Goal: Information Seeking & Learning: Check status

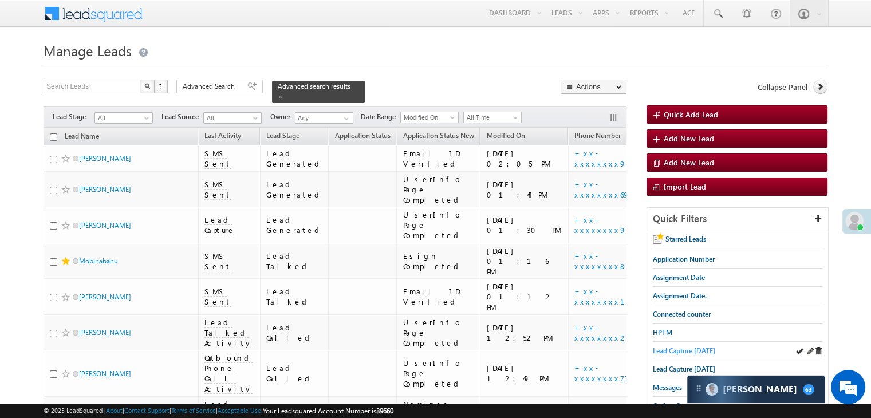
click at [710, 352] on span "Lead Capture [DATE]" at bounding box center [684, 351] width 62 height 9
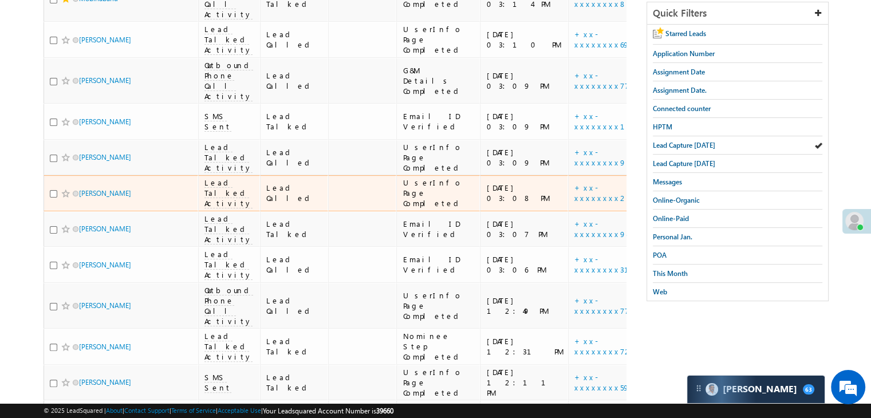
scroll to position [115, 0]
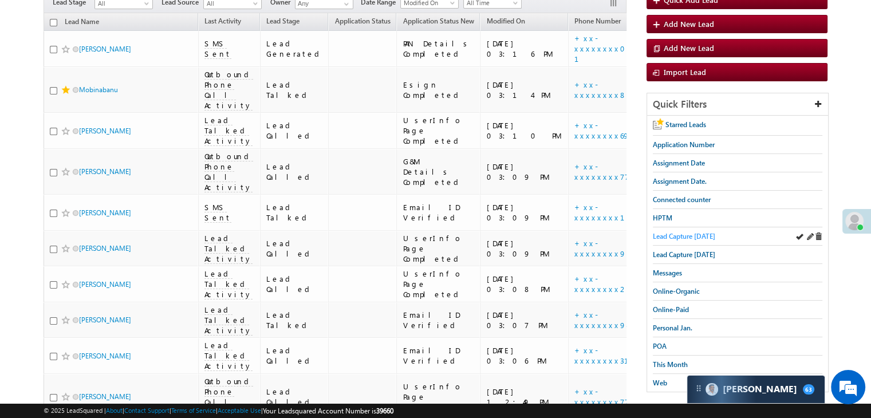
click at [673, 232] on span "Lead Capture [DATE]" at bounding box center [684, 236] width 62 height 9
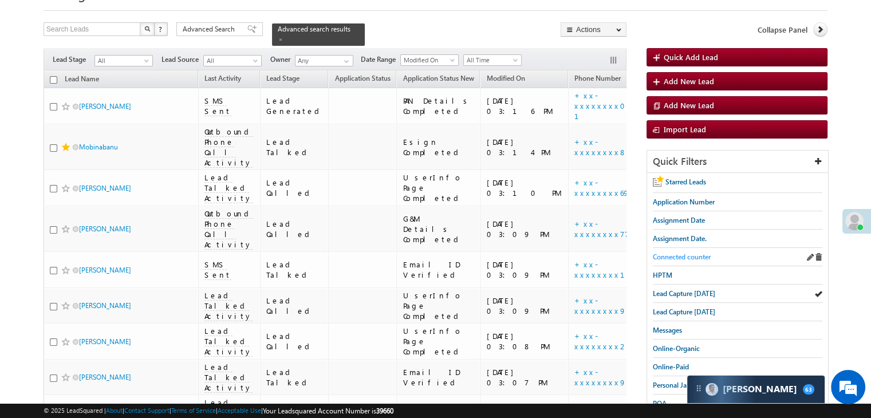
scroll to position [57, 0]
click at [664, 273] on span "HPTM" at bounding box center [662, 275] width 19 height 9
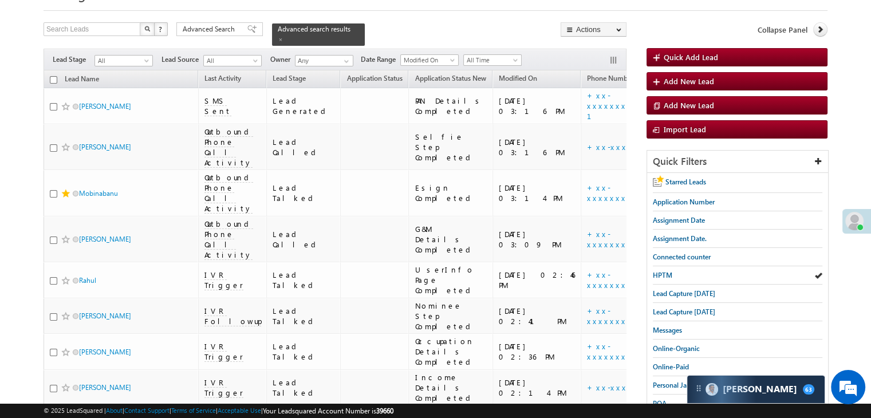
scroll to position [0, 0]
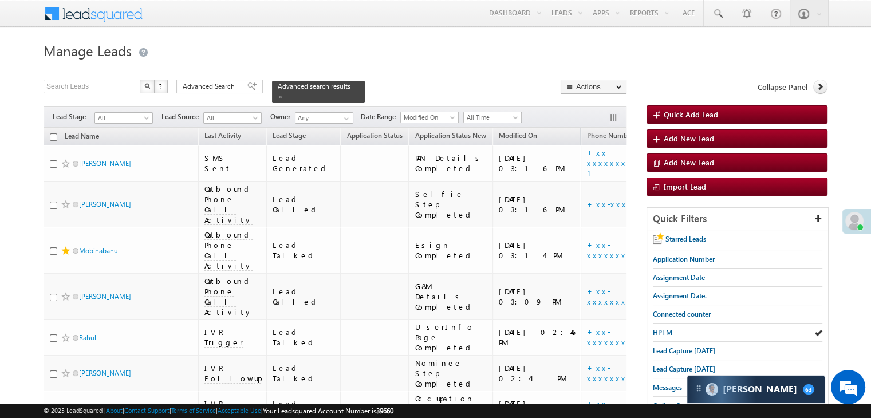
click at [247, 84] on span at bounding box center [251, 86] width 9 height 8
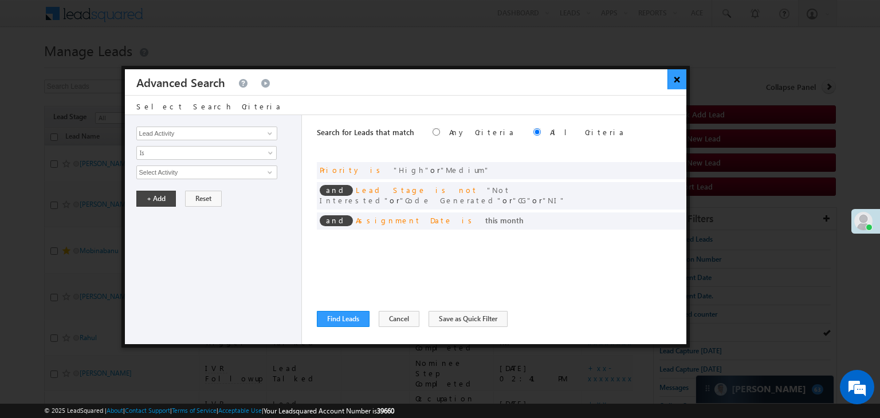
click at [678, 83] on button "×" at bounding box center [676, 79] width 19 height 20
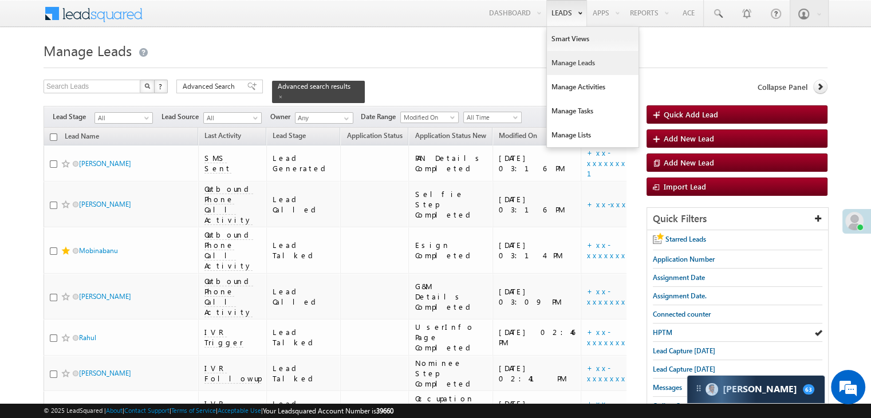
click at [561, 57] on link "Manage Leads" at bounding box center [593, 63] width 92 height 24
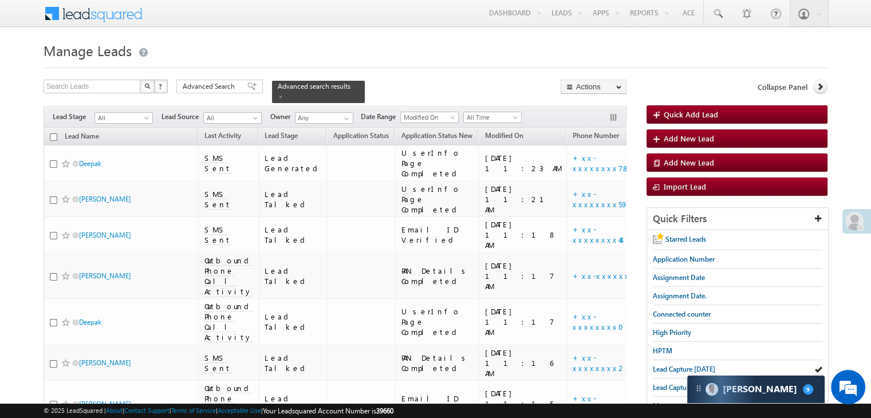
click at [669, 328] on span "High Priority" at bounding box center [672, 332] width 38 height 9
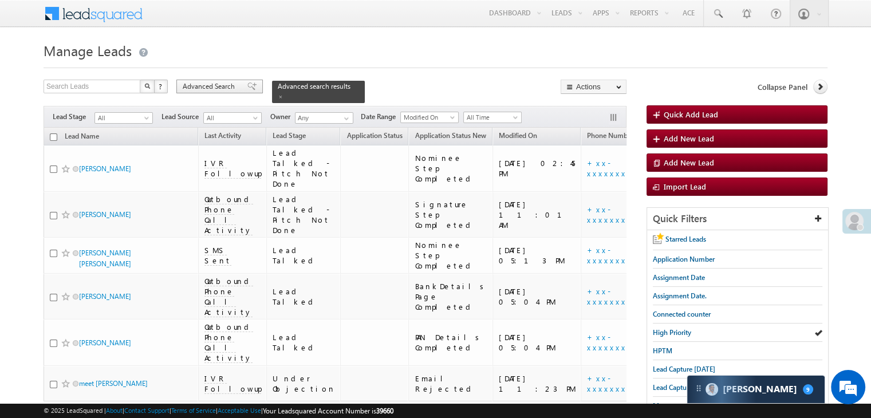
click at [250, 85] on div "Advanced Search" at bounding box center [219, 87] width 86 height 14
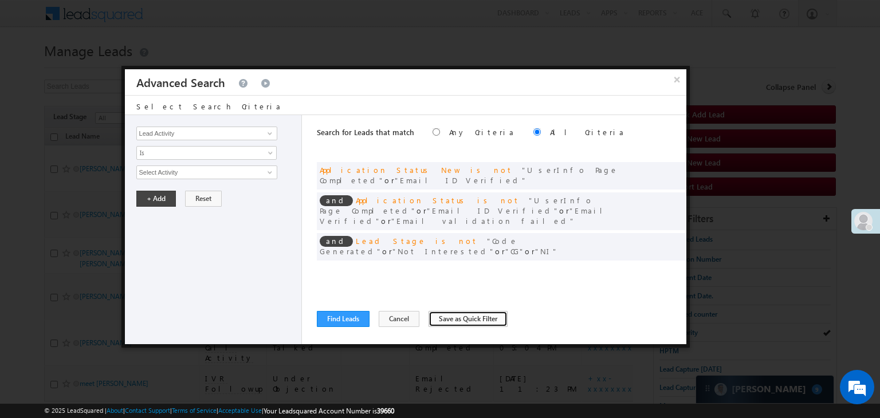
click at [433, 321] on button "Save as Quick Filter" at bounding box center [467, 319] width 79 height 16
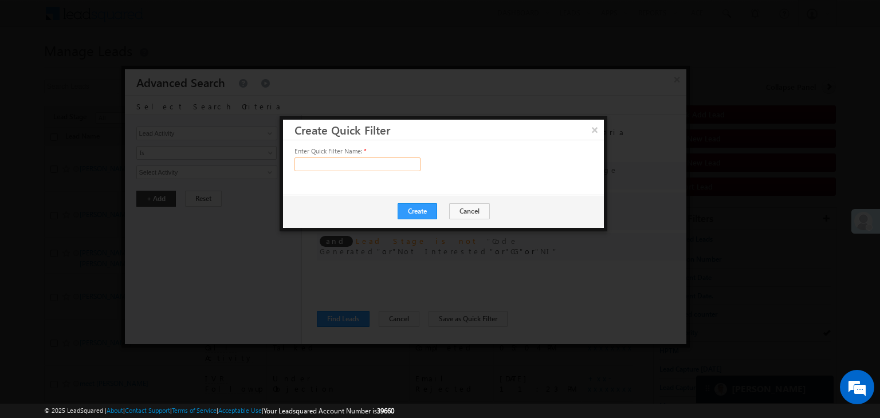
click at [349, 165] on input "text" at bounding box center [357, 165] width 126 height 14
type input "High Priority"
click at [412, 211] on button "Create" at bounding box center [418, 211] width 40 height 16
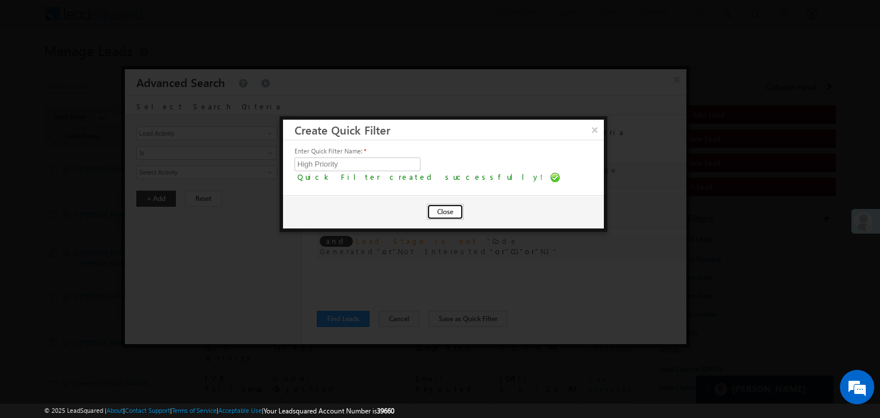
click at [427, 212] on button "Close" at bounding box center [445, 212] width 37 height 16
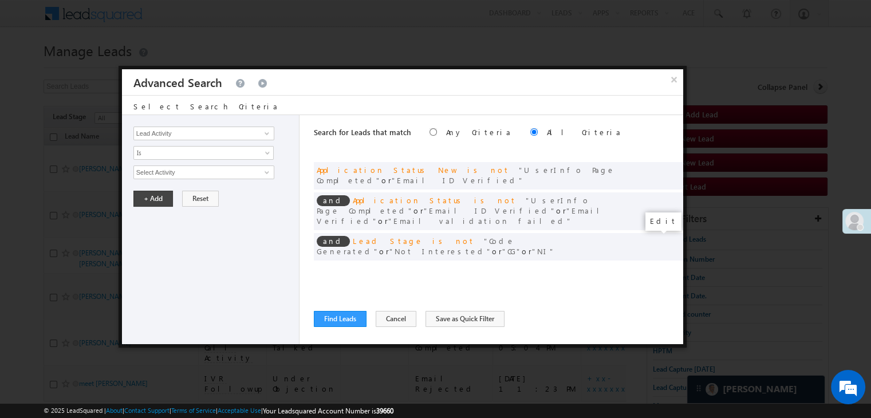
click at [655, 266] on span at bounding box center [657, 270] width 8 height 8
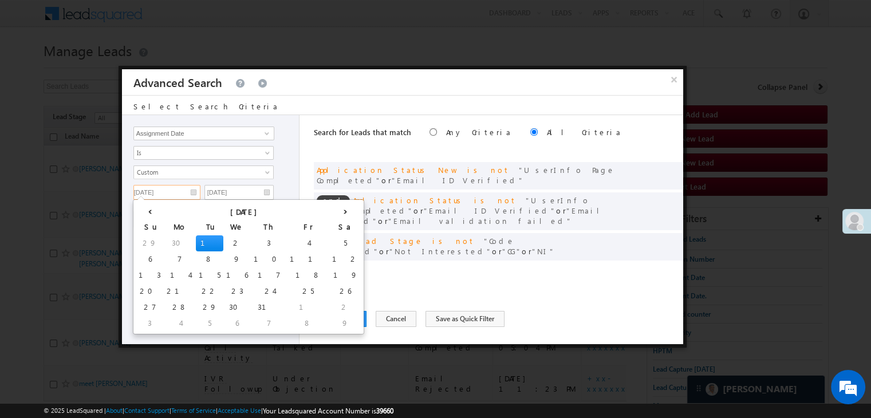
click at [178, 191] on input "07/01/25" at bounding box center [166, 192] width 67 height 15
click at [223, 320] on td "6" at bounding box center [236, 324] width 27 height 16
type input "08/06/25"
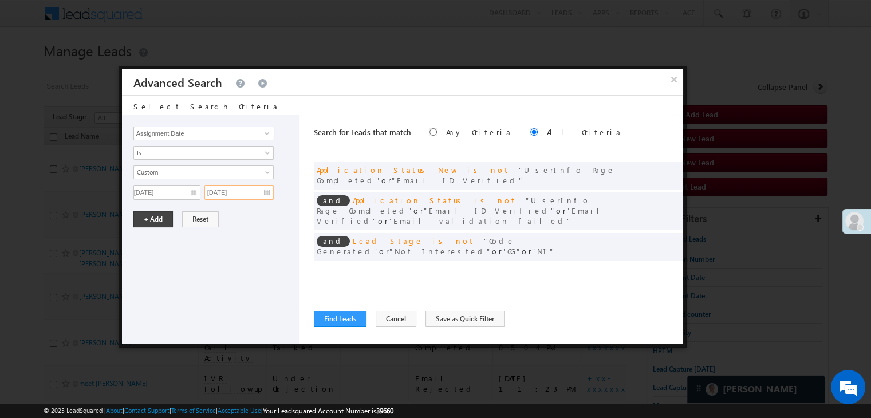
click at [235, 188] on input "07/01/25" at bounding box center [238, 192] width 69 height 15
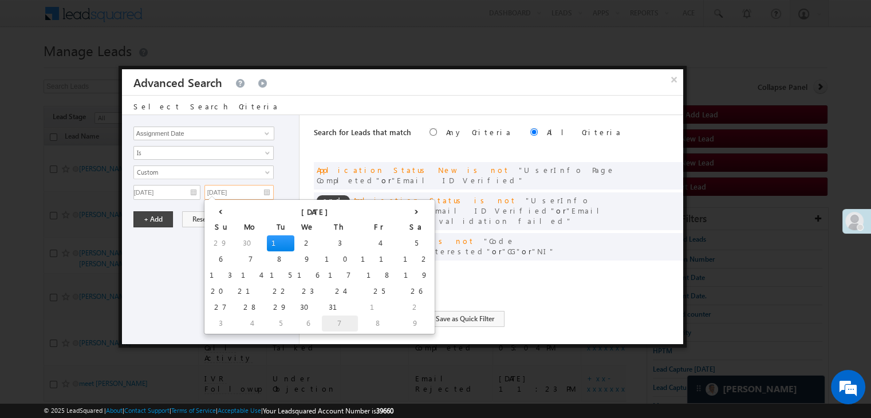
click at [322, 324] on td "7" at bounding box center [340, 324] width 36 height 16
type input "08/07/25"
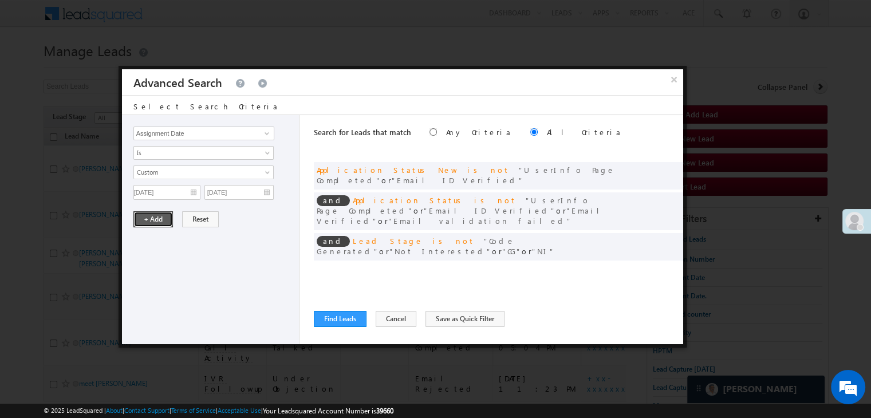
click at [135, 218] on button "+ Add" at bounding box center [153, 219] width 40 height 16
click at [340, 320] on button "Find Leads" at bounding box center [340, 319] width 53 height 16
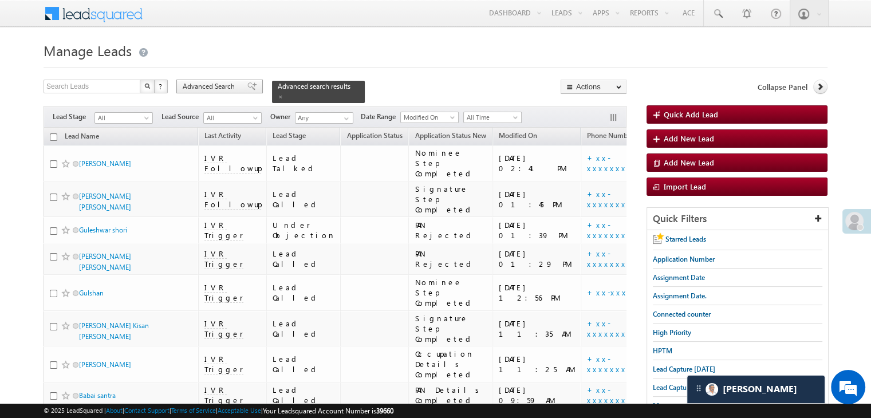
click at [238, 85] on div "Advanced Search" at bounding box center [219, 87] width 86 height 14
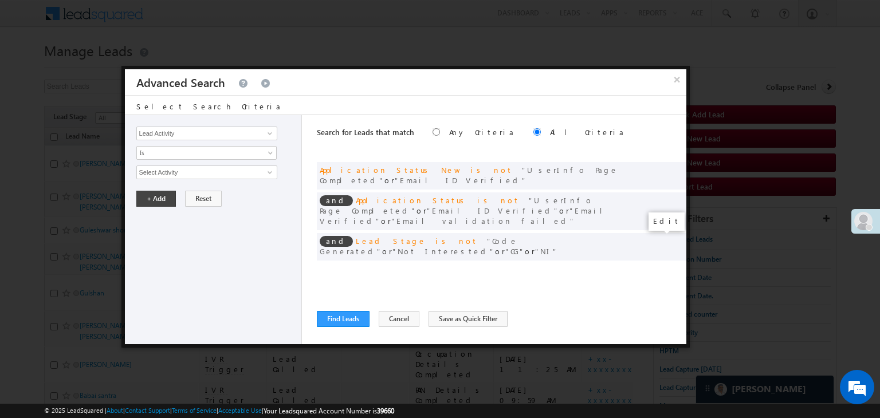
click at [657, 266] on span at bounding box center [660, 270] width 8 height 8
click at [0, 0] on span at bounding box center [0, 0] width 0 height 0
click at [189, 190] on input "08/06/25" at bounding box center [169, 192] width 67 height 15
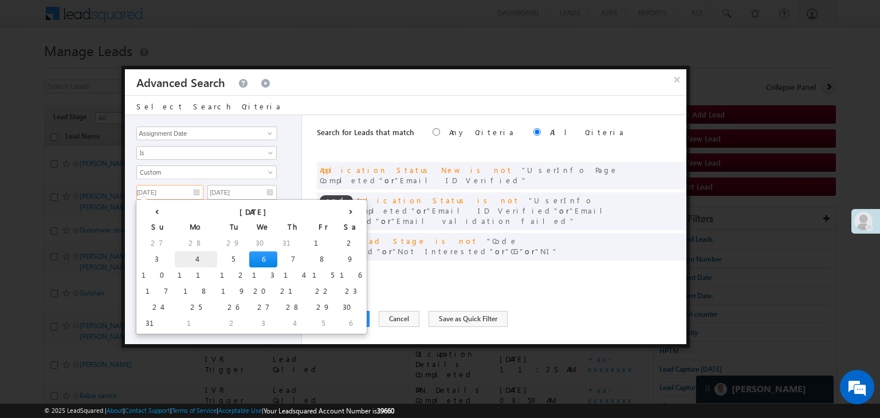
click at [175, 257] on td "4" at bounding box center [196, 259] width 42 height 16
type input "[DATE]"
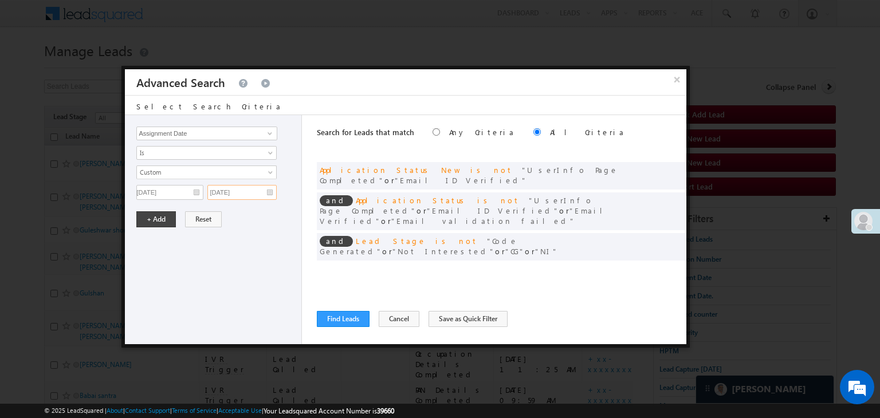
click at [250, 188] on input "08/07/25" at bounding box center [241, 192] width 69 height 15
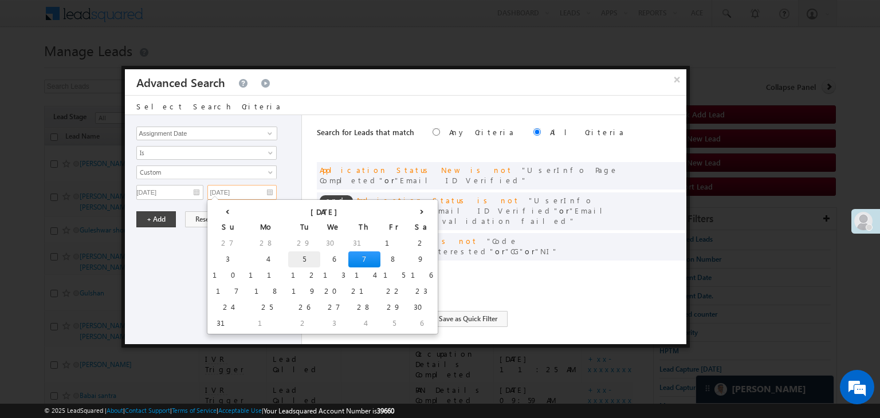
click at [288, 257] on td "5" at bounding box center [304, 259] width 32 height 16
type input "[DATE]"
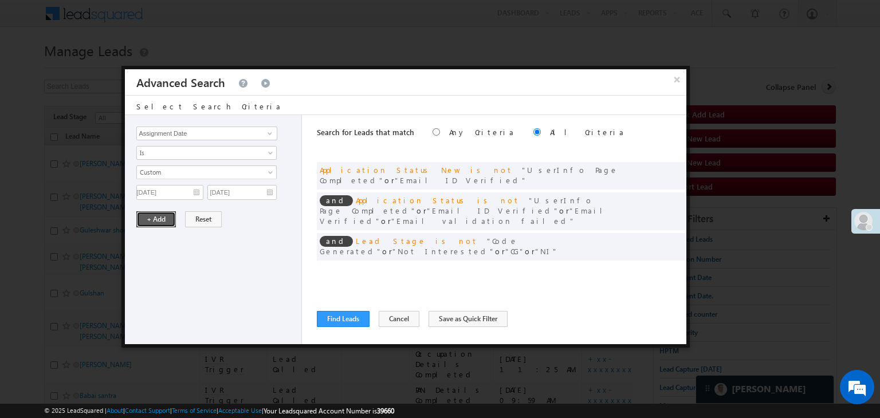
click at [170, 221] on button "+ Add" at bounding box center [156, 219] width 40 height 16
click at [346, 320] on button "Find Leads" at bounding box center [343, 319] width 53 height 16
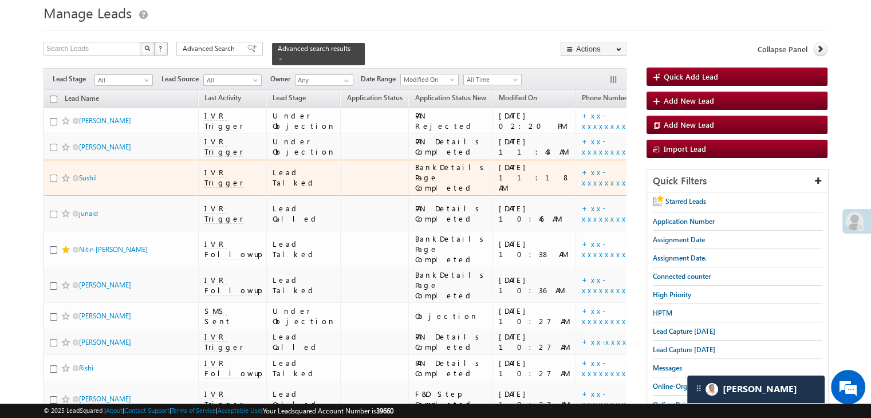
scroll to position [7, 0]
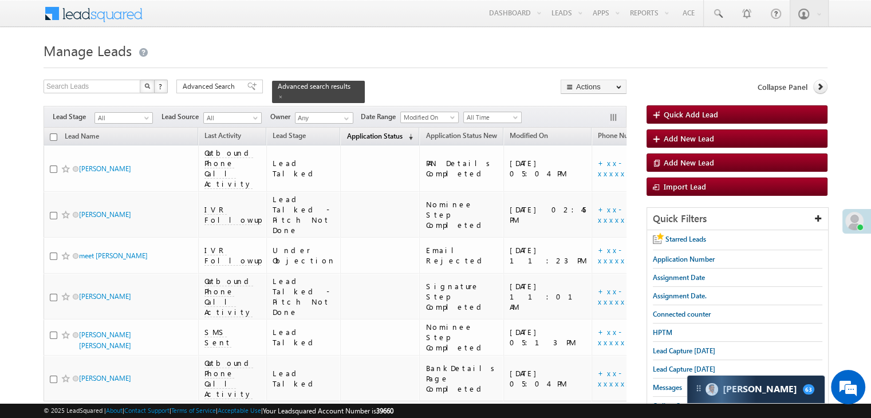
click at [347, 132] on span "Application Status" at bounding box center [375, 136] width 56 height 9
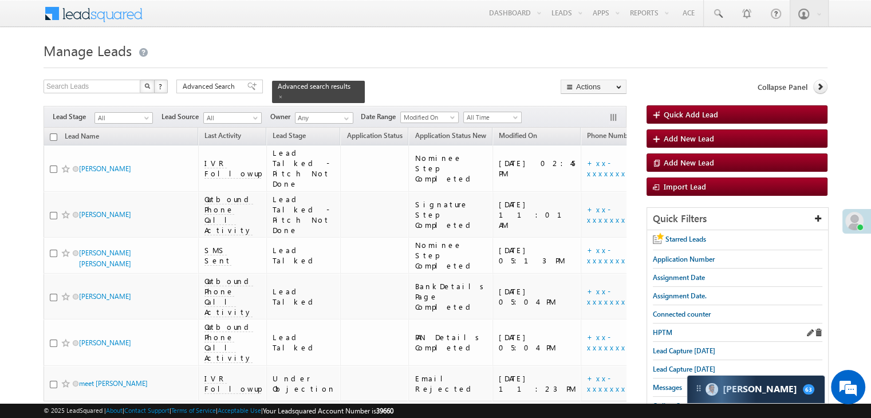
scroll to position [115, 0]
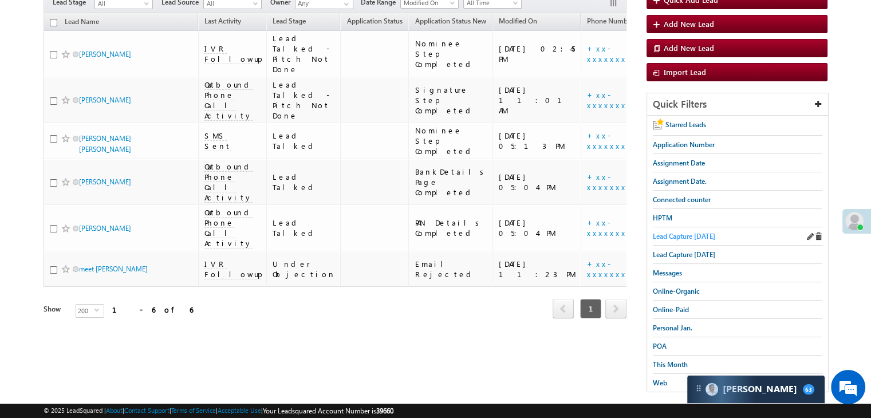
click at [689, 233] on span "Lead Capture [DATE]" at bounding box center [684, 236] width 62 height 9
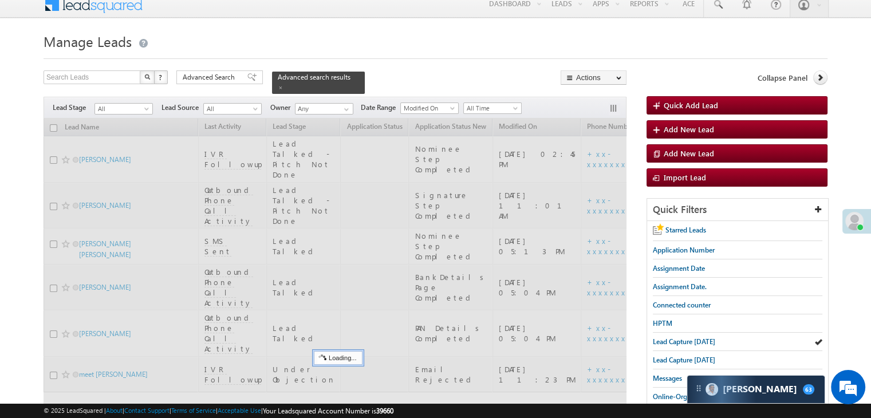
scroll to position [0, 0]
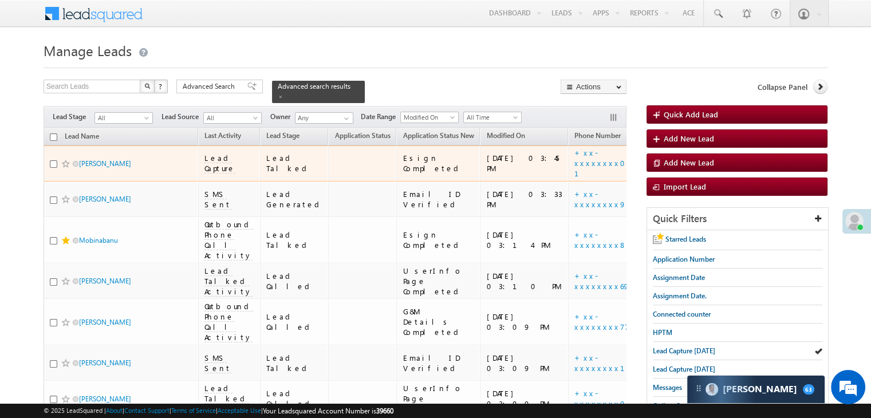
click at [65, 168] on span at bounding box center [65, 163] width 9 height 9
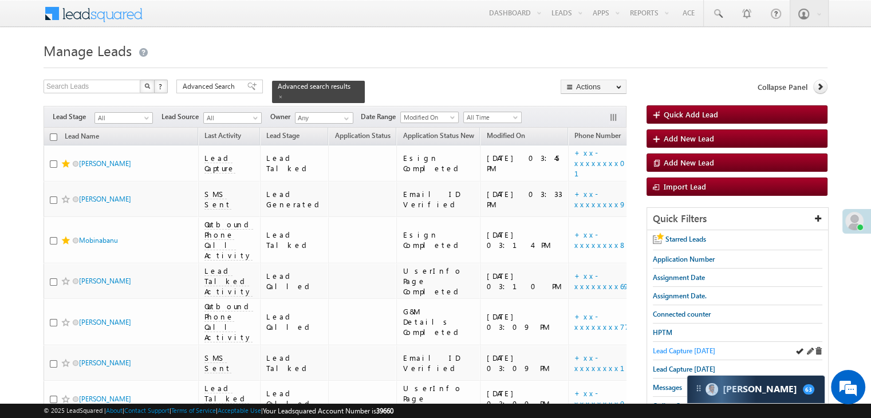
click at [706, 347] on span "Lead Capture [DATE]" at bounding box center [684, 351] width 62 height 9
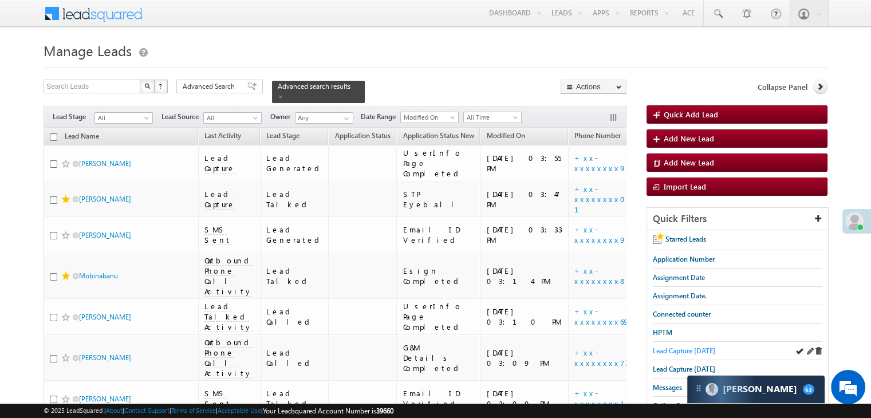
click at [685, 349] on span "Lead Capture [DATE]" at bounding box center [684, 351] width 62 height 9
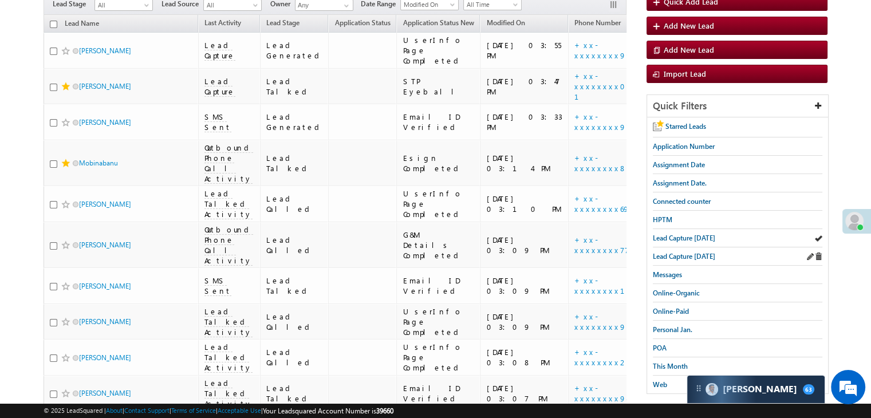
scroll to position [115, 0]
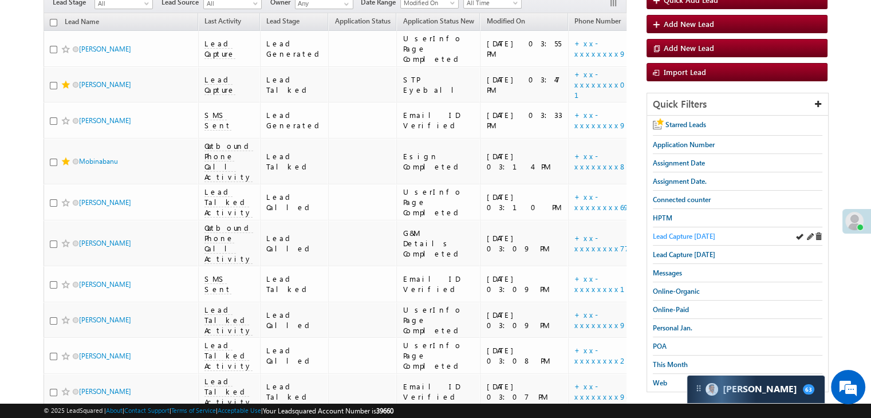
click at [681, 232] on span "Lead Capture [DATE]" at bounding box center [684, 236] width 62 height 9
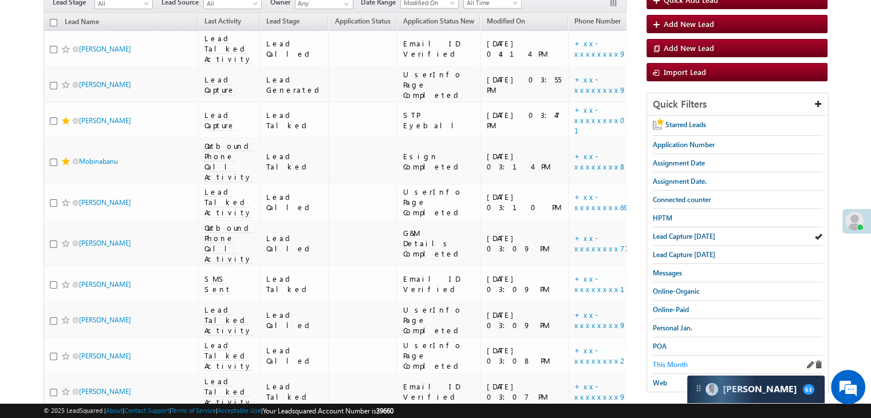
click at [662, 361] on span "This Month" at bounding box center [670, 364] width 35 height 9
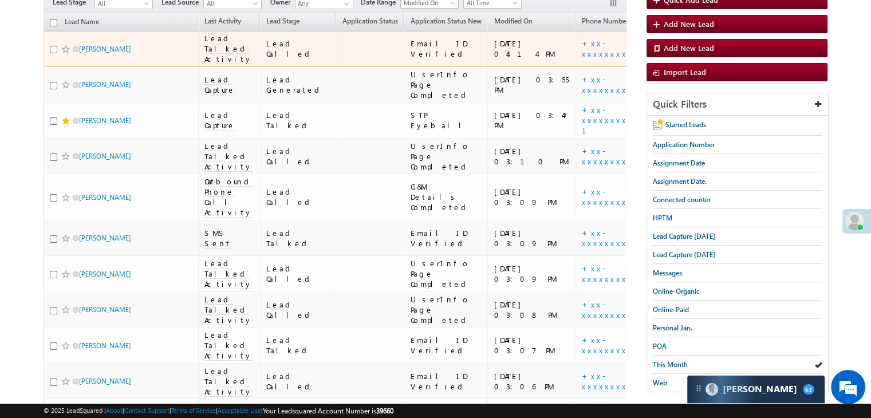
scroll to position [0, 0]
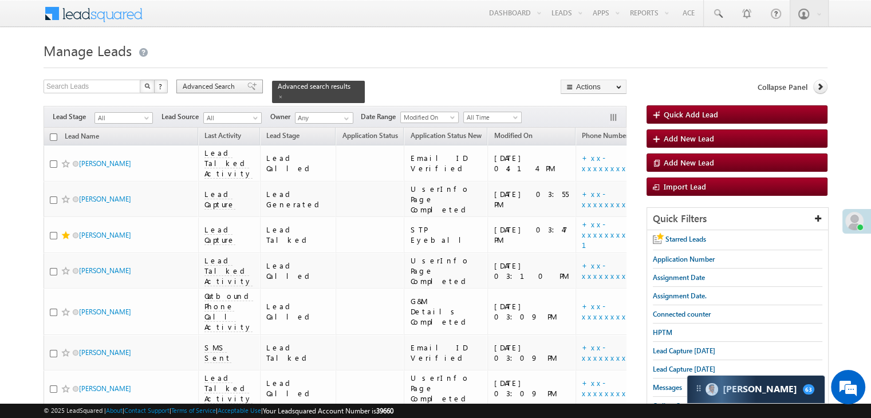
click at [247, 90] on span at bounding box center [251, 86] width 9 height 8
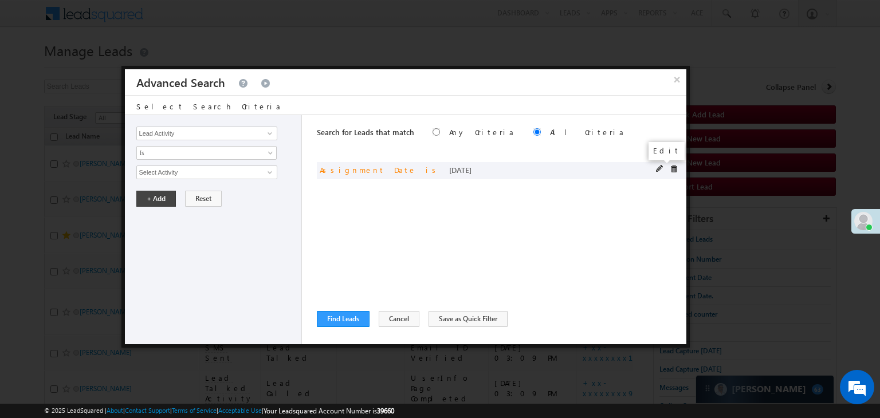
click at [660, 168] on span at bounding box center [660, 169] width 8 height 8
click at [232, 172] on span "[DATE]" at bounding box center [199, 172] width 124 height 10
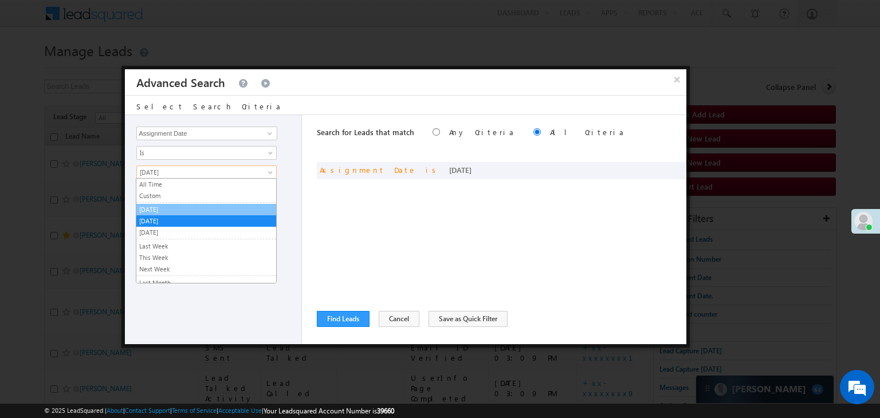
click at [205, 206] on link "[DATE]" at bounding box center [206, 209] width 140 height 10
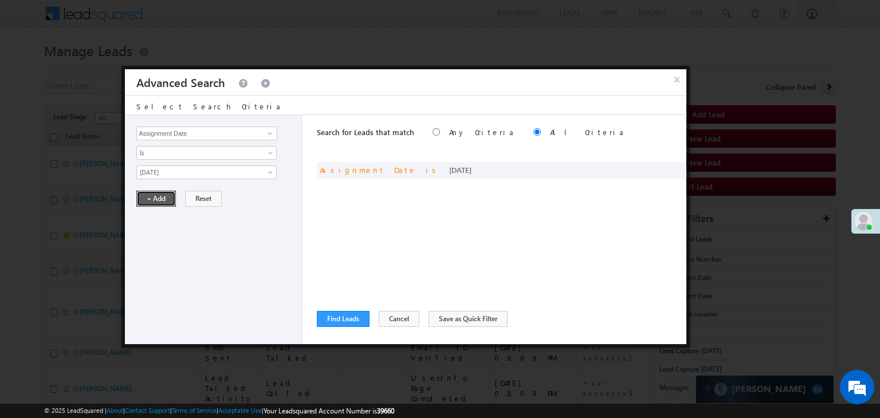
click at [166, 199] on button "+ Add" at bounding box center [156, 199] width 40 height 16
click at [323, 323] on button "Find Leads" at bounding box center [343, 319] width 53 height 16
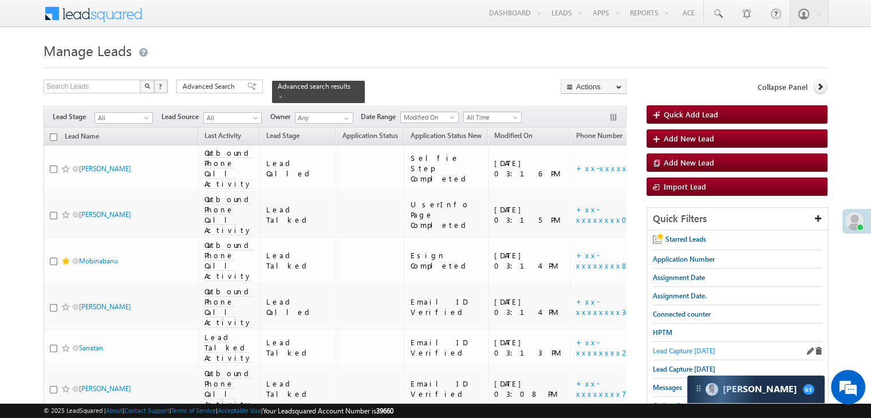
click at [689, 347] on span "Lead Capture [DATE]" at bounding box center [684, 351] width 62 height 9
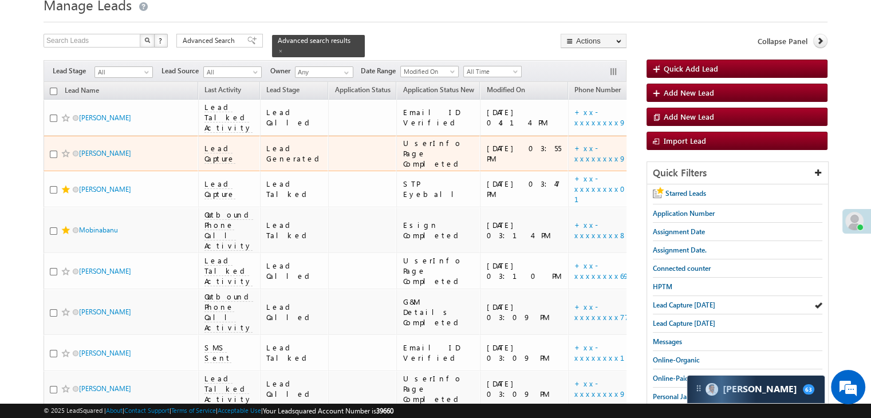
scroll to position [115, 0]
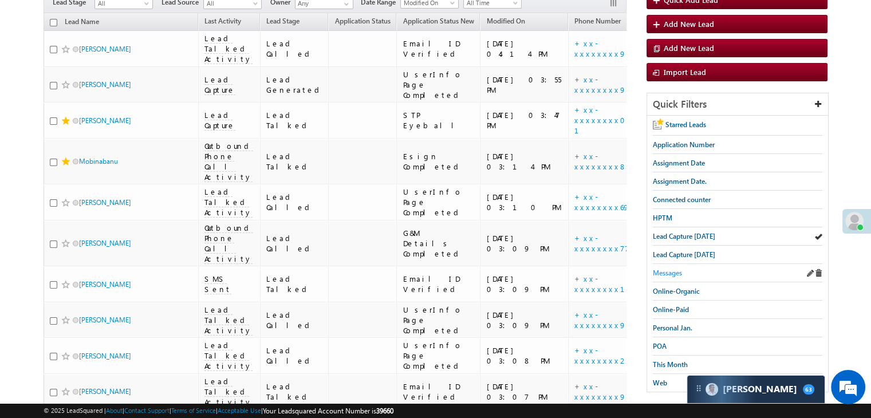
click at [667, 273] on span "Messages" at bounding box center [667, 273] width 29 height 9
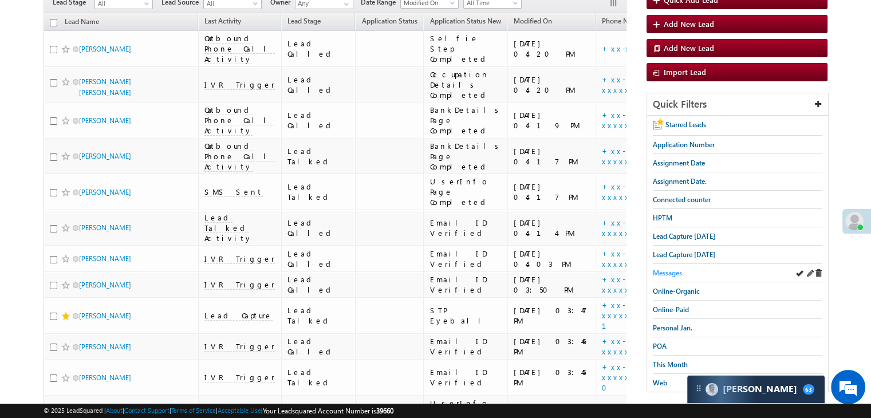
click at [667, 271] on span "Messages" at bounding box center [667, 273] width 29 height 9
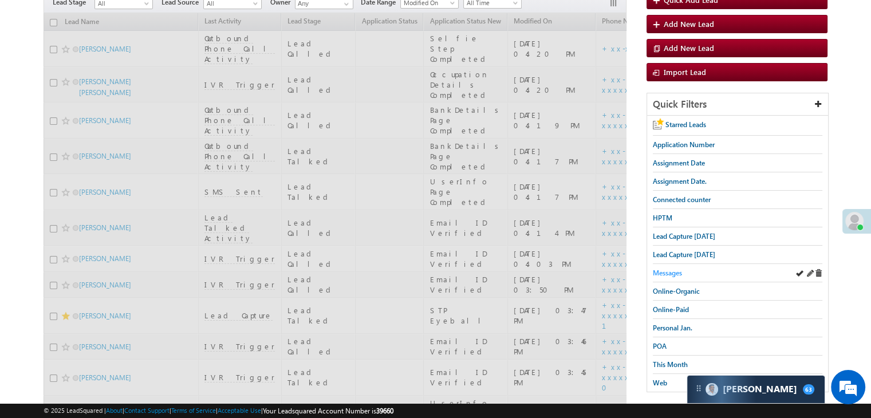
click at [675, 273] on span "Messages" at bounding box center [667, 273] width 29 height 9
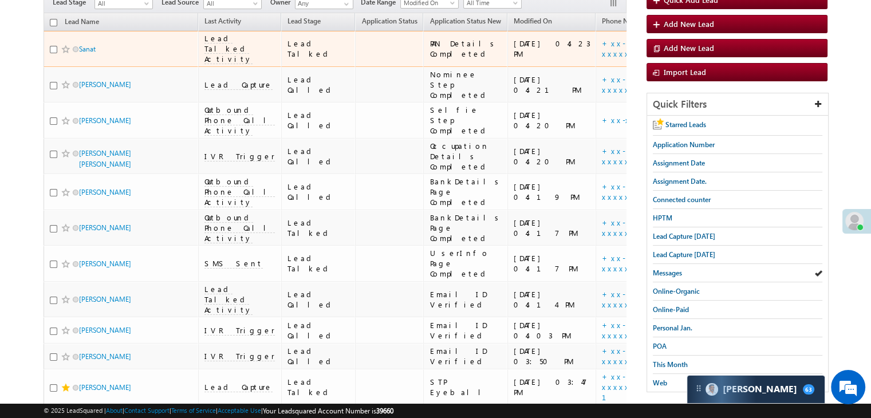
scroll to position [0, 0]
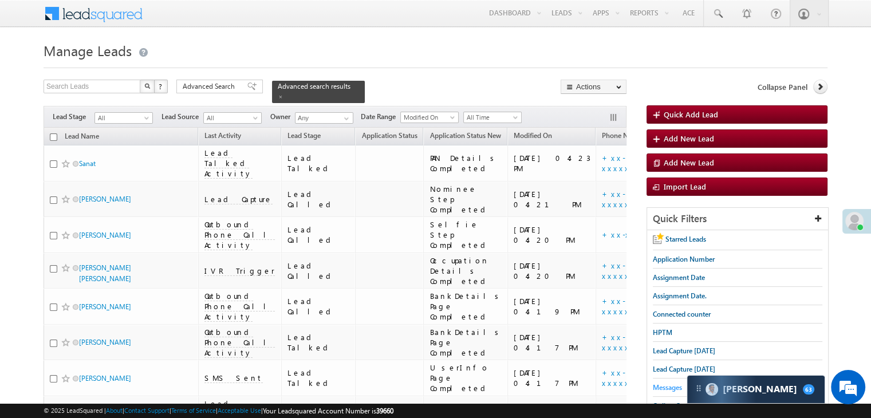
click at [669, 384] on span "Messages" at bounding box center [667, 387] width 29 height 9
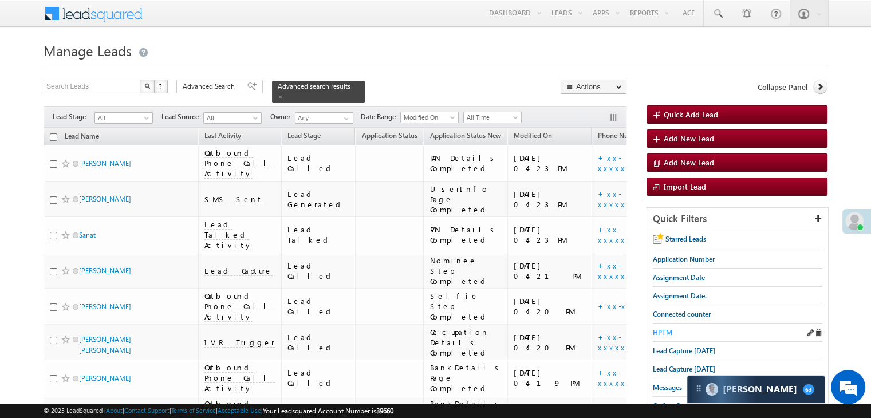
scroll to position [57, 0]
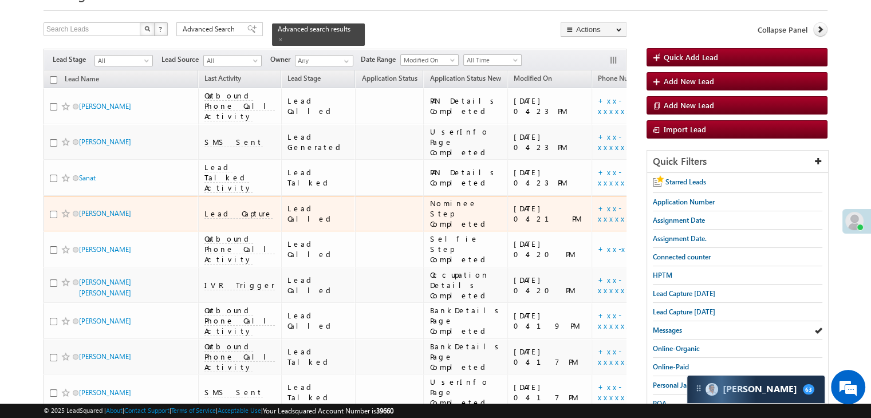
click at [64, 111] on span at bounding box center [65, 106] width 9 height 9
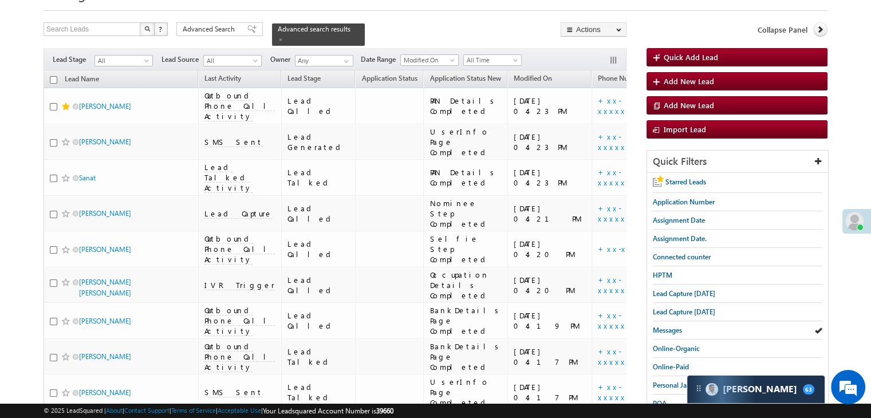
click at [821, 34] on link at bounding box center [820, 29] width 14 height 14
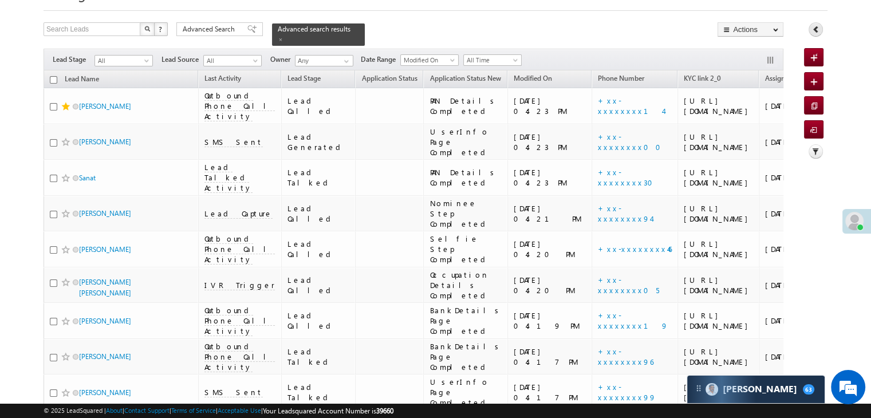
click at [818, 29] on icon at bounding box center [816, 29] width 8 height 8
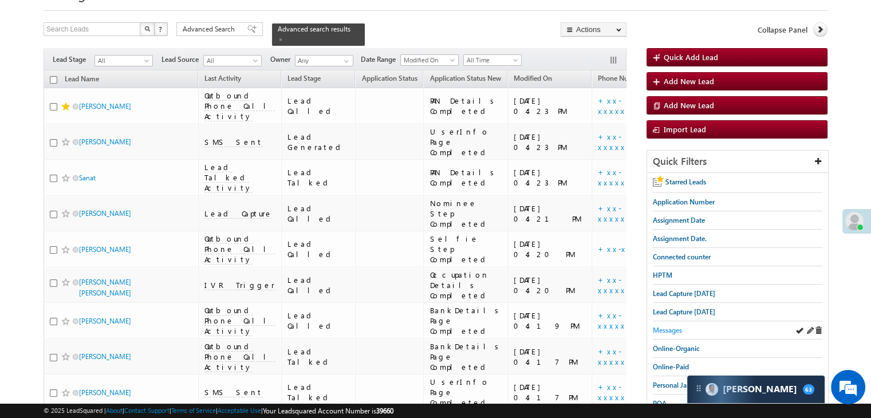
click at [669, 326] on span "Messages" at bounding box center [667, 330] width 29 height 9
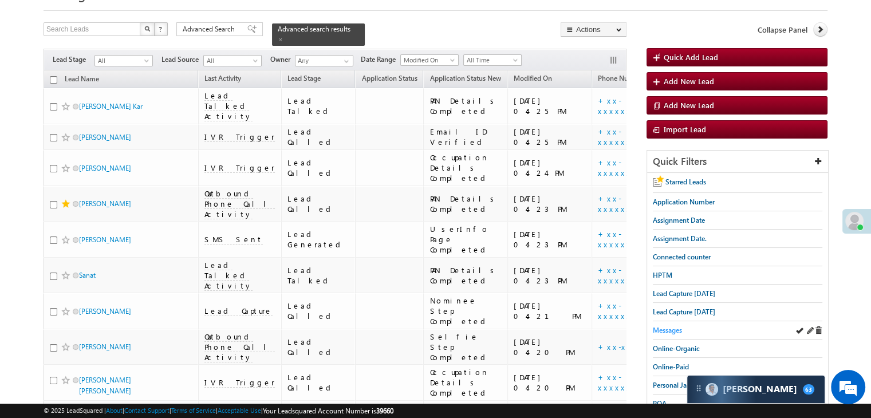
click at [674, 330] on span "Messages" at bounding box center [667, 330] width 29 height 9
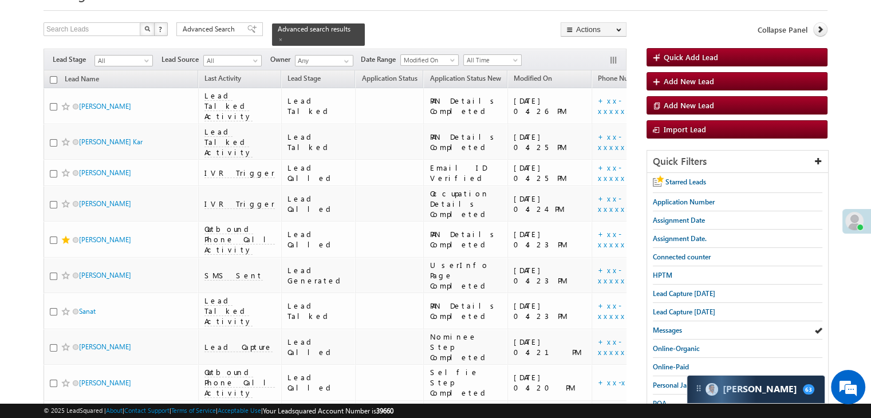
scroll to position [0, 0]
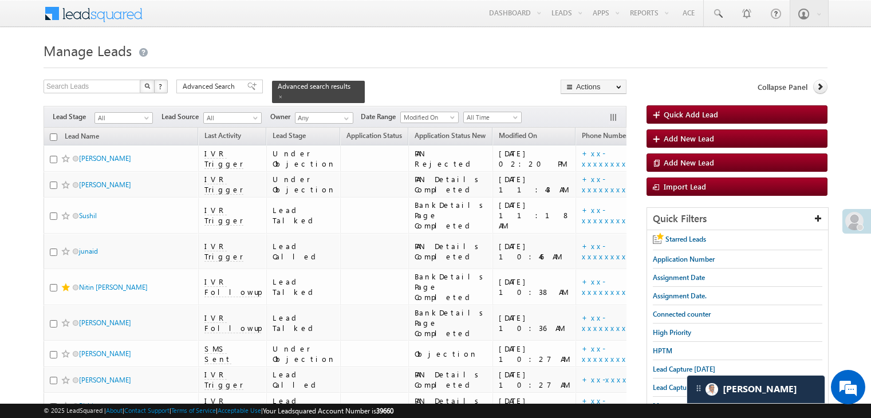
click at [249, 82] on span at bounding box center [251, 86] width 9 height 8
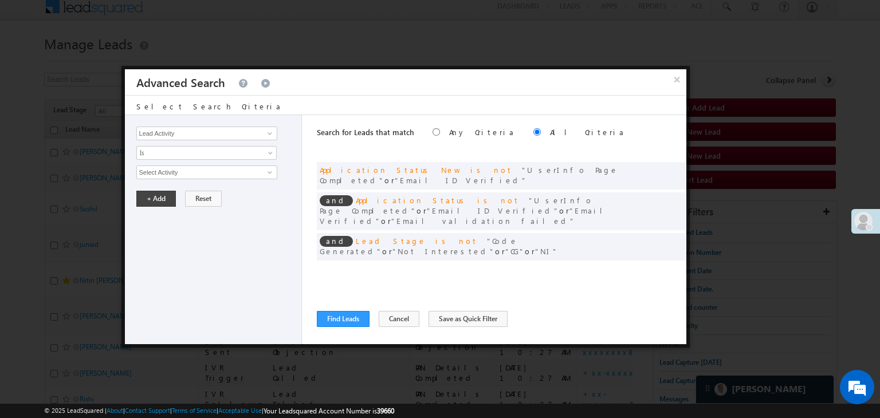
scroll to position [7, 0]
click at [658, 266] on span at bounding box center [660, 270] width 8 height 8
click at [184, 190] on input "[DATE]" at bounding box center [169, 192] width 67 height 15
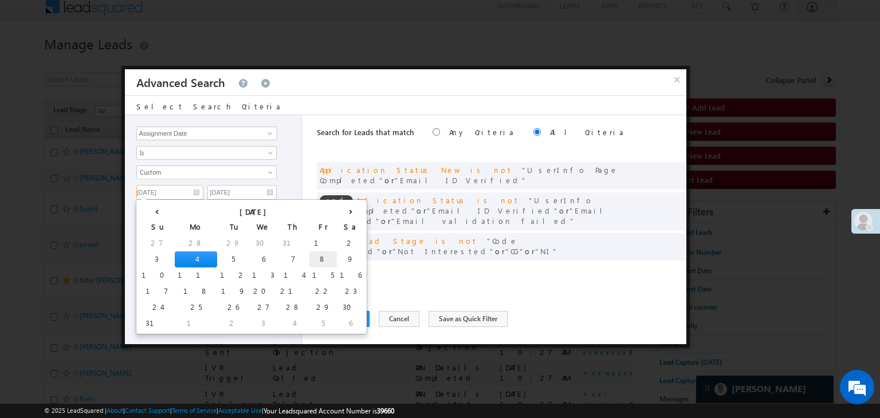
click at [309, 258] on td "8" at bounding box center [322, 259] width 27 height 16
type input "[DATE]"
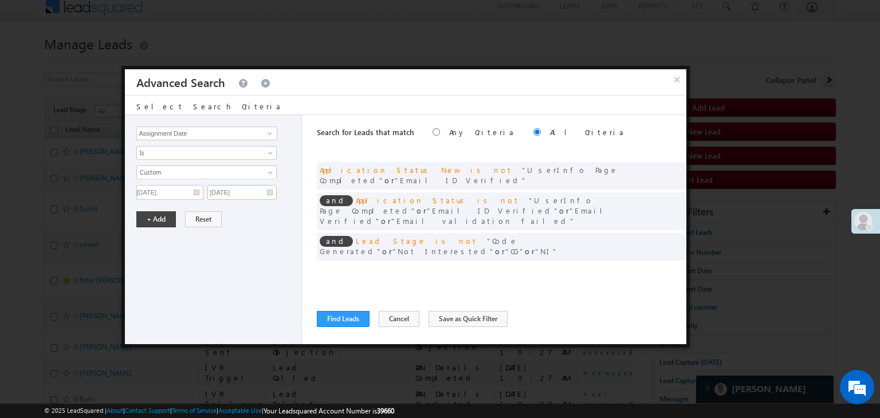
click at [258, 191] on input "[DATE]" at bounding box center [241, 192] width 69 height 15
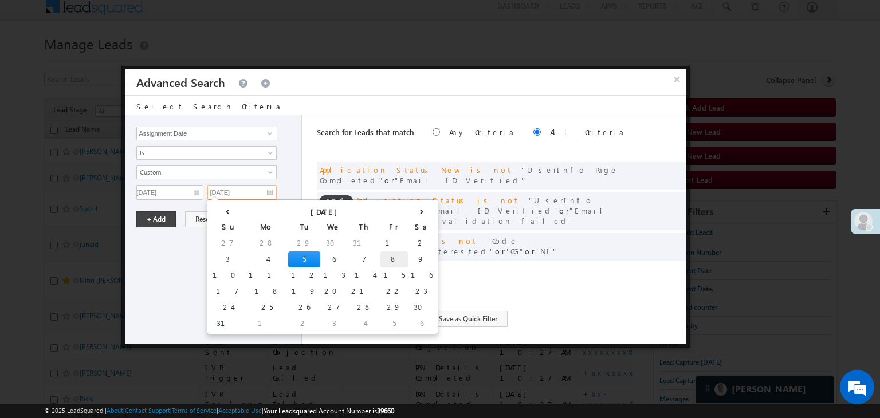
click at [380, 256] on td "8" at bounding box center [393, 259] width 27 height 16
type input "[DATE]"
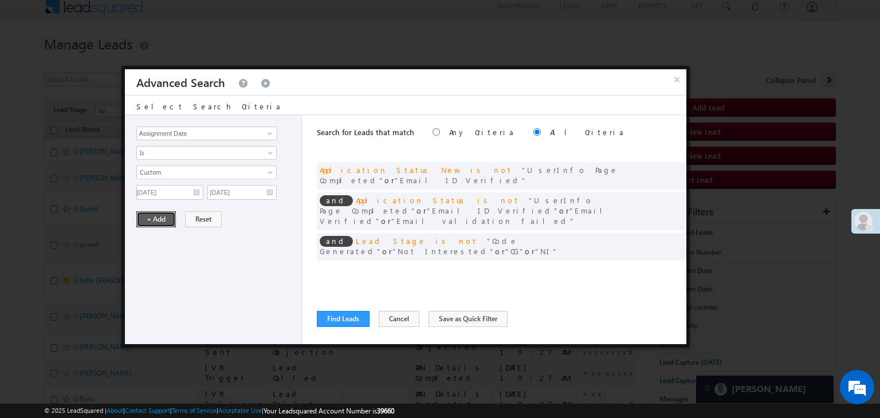
click at [150, 214] on button "+ Add" at bounding box center [156, 219] width 40 height 16
click at [348, 321] on button "Find Leads" at bounding box center [343, 319] width 53 height 16
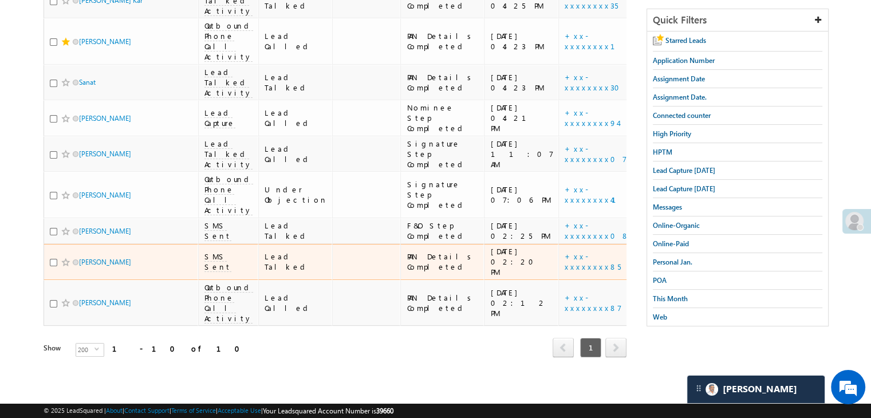
scroll to position [465, 0]
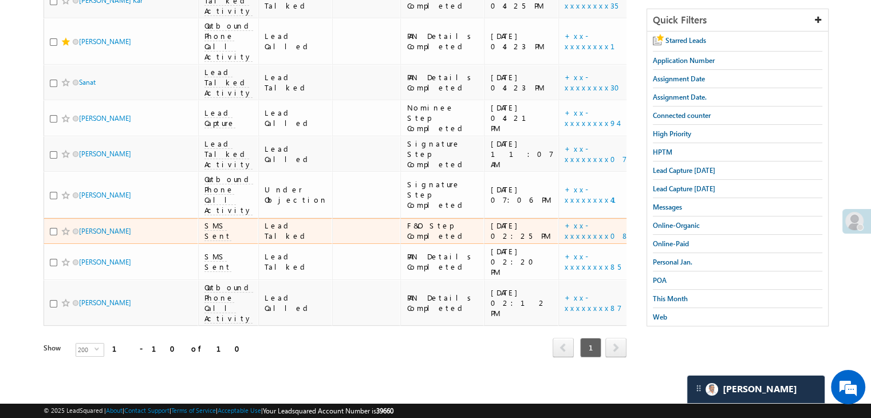
click at [651, 221] on div "[URL][DOMAIN_NAME]" at bounding box center [686, 231] width 70 height 21
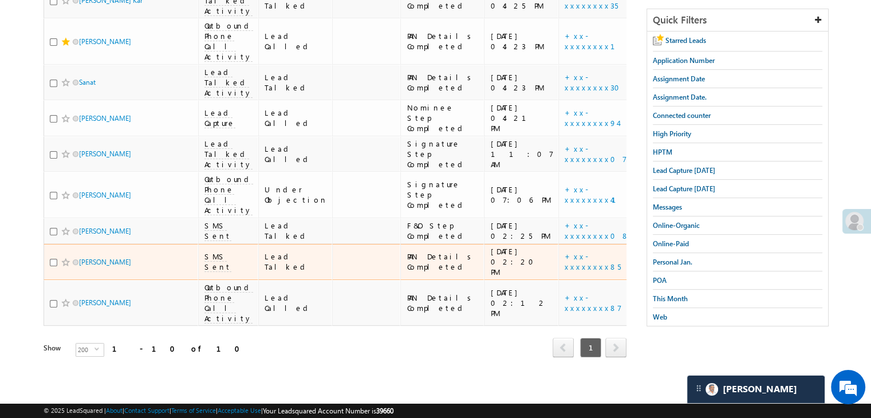
scroll to position [486, 0]
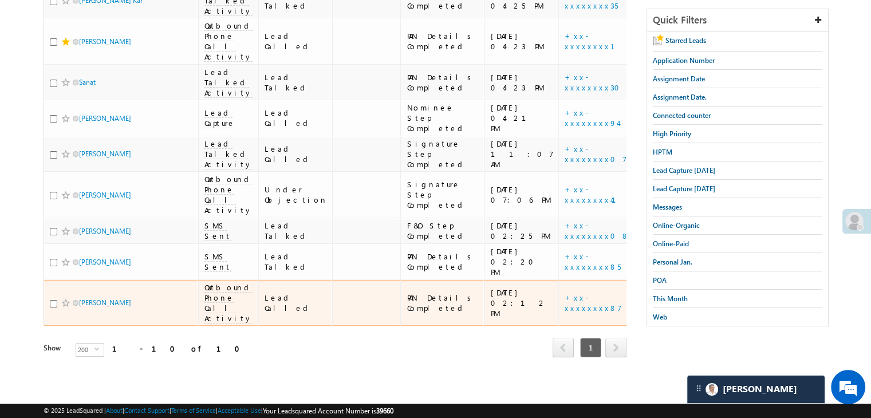
click at [651, 293] on div "[URL][DOMAIN_NAME]" at bounding box center [686, 303] width 70 height 21
